Goal: Use online tool/utility

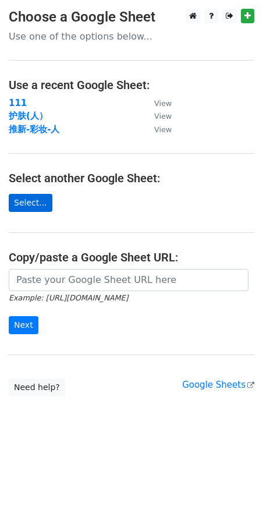
click at [23, 208] on link "Select..." at bounding box center [31, 203] width 44 height 18
click at [29, 206] on link "Select..." at bounding box center [31, 203] width 44 height 18
click at [40, 205] on link "Select..." at bounding box center [31, 203] width 44 height 18
click at [36, 203] on link "Select..." at bounding box center [31, 203] width 44 height 18
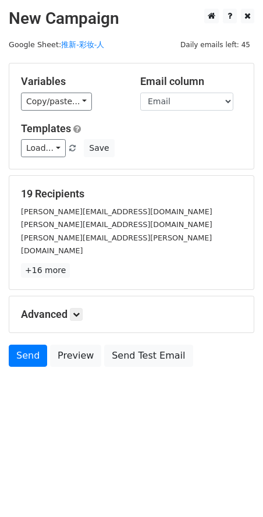
click at [175, 377] on body "New Campaign Daily emails left: 45 Google Sheet: 推新-彩妆-人 Variables Copy/paste..…" at bounding box center [131, 214] width 263 height 410
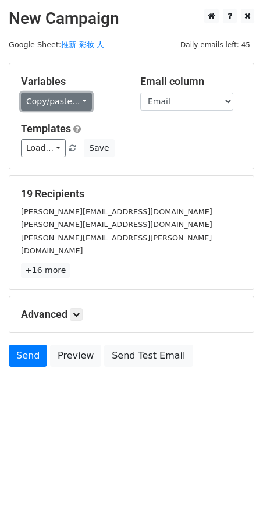
click at [69, 103] on link "Copy/paste..." at bounding box center [56, 102] width 71 height 18
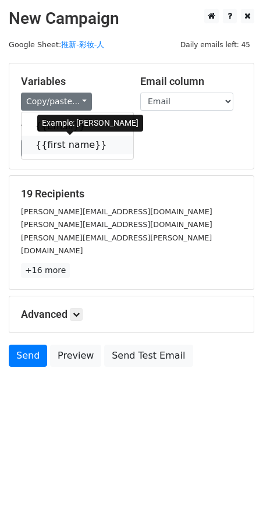
click at [66, 146] on link "{{first name}}" at bounding box center [78, 145] width 112 height 19
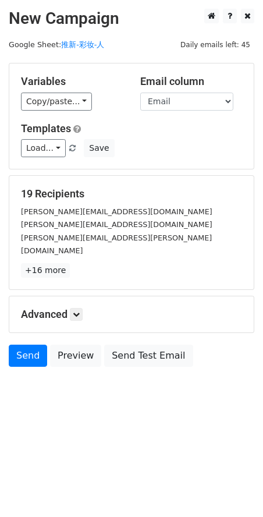
click at [231, 424] on html "New Campaign Daily emails left: 45 Google Sheet: 推新-彩妆-人 Variables Copy/paste..…" at bounding box center [131, 258] width 263 height 517
